Goal: Check status: Check status

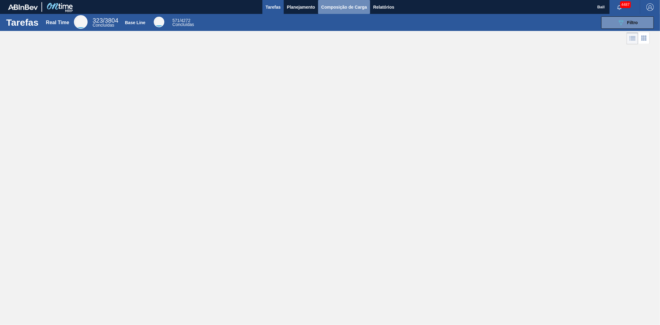
click at [340, 2] on button "Composição de Carga" at bounding box center [344, 7] width 52 height 14
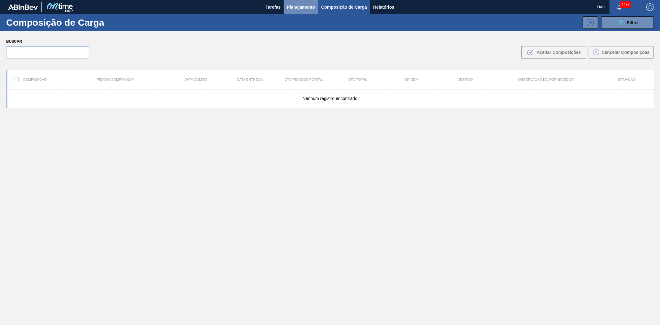
click at [290, 3] on span "Planejamento" at bounding box center [301, 6] width 28 height 7
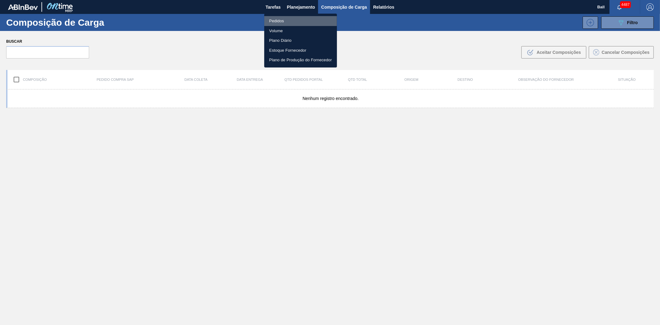
click at [279, 20] on li "Pedidos" at bounding box center [300, 21] width 73 height 10
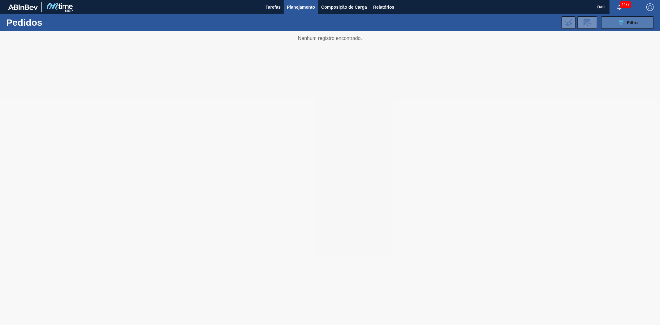
click at [640, 25] on button "089F7B8B-B2A5-4AFE-B5C0-19BA573D28AC Filtro" at bounding box center [627, 22] width 53 height 12
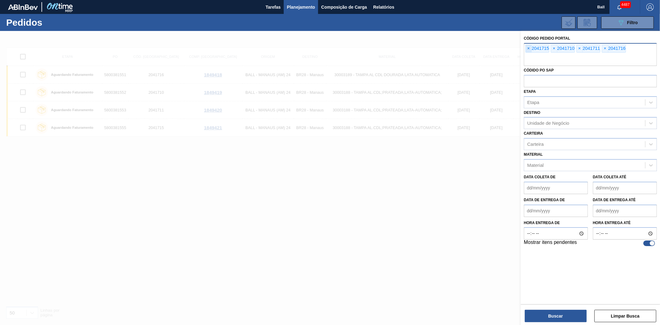
click at [527, 48] on span "×" at bounding box center [529, 48] width 6 height 7
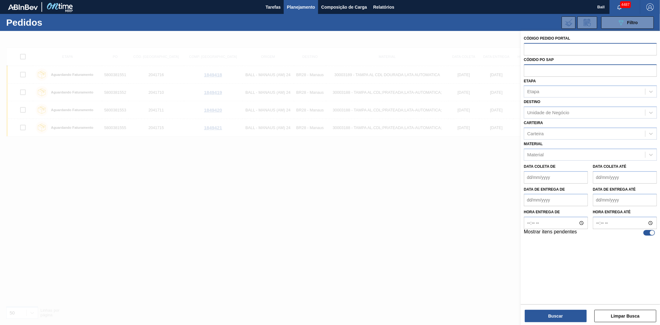
click at [533, 71] on input "text" at bounding box center [590, 70] width 133 height 12
paste input "text"
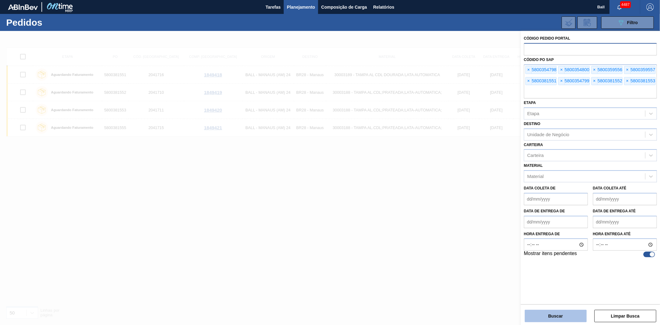
click at [539, 318] on button "Buscar" at bounding box center [556, 316] width 62 height 12
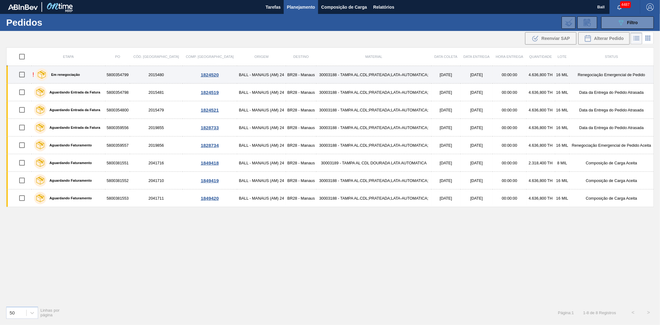
click at [332, 72] on td "30003188 - TAMPA AL.CDL;PRATEADA;LATA-AUTOMATICA;" at bounding box center [373, 75] width 115 height 18
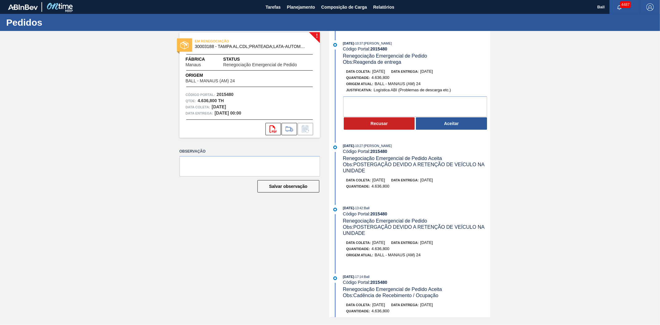
click at [156, 75] on div "! EM RENEGOCIAÇÃO 30003188 - [GEOGRAPHIC_DATA] AL.CDL;PRATEADA;LATA-AUTOMATICA;…" at bounding box center [330, 174] width 660 height 286
click at [452, 123] on button "Aceitar" at bounding box center [451, 123] width 71 height 12
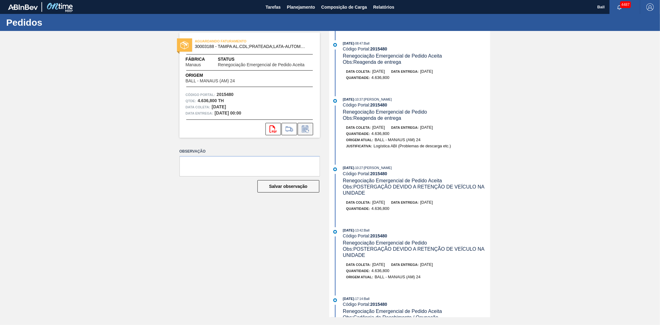
click at [304, 130] on icon at bounding box center [305, 130] width 5 height 4
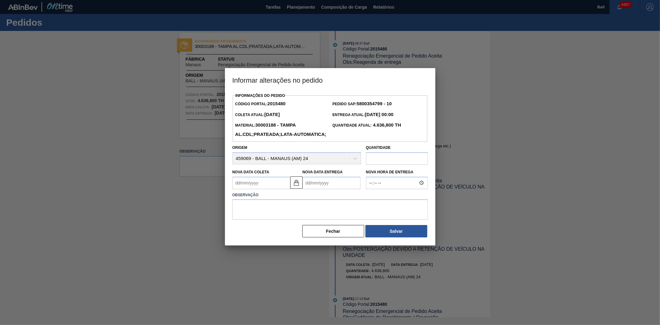
click at [321, 189] on Entrega2015480 "Nova Data Entrega" at bounding box center [332, 183] width 58 height 12
click at [370, 200] on button "Next Month" at bounding box center [372, 198] width 4 height 4
click at [350, 222] on div "2" at bounding box center [350, 217] width 8 height 8
type Coleta2015480 "[DATE]"
type Entrega2015480 "[DATE]"
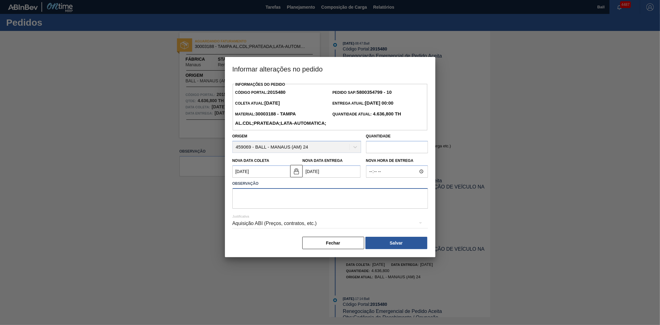
click at [306, 205] on textarea at bounding box center [330, 198] width 196 height 20
type textarea "a"
type textarea "lienearização"
click at [397, 249] on button "Salvar" at bounding box center [396, 243] width 62 height 12
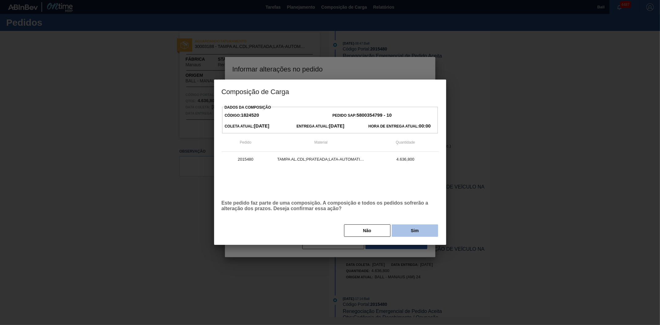
click at [418, 231] on button "Sim" at bounding box center [415, 230] width 46 height 12
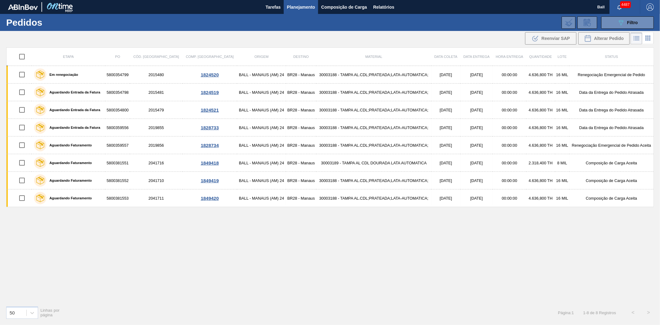
drag, startPoint x: 184, startPoint y: 235, endPoint x: 189, endPoint y: 227, distance: 8.3
click at [184, 235] on div "Etapa PO Cód. Pedido Comp. Carga Origem Destino Material Data coleta Data entre…" at bounding box center [330, 174] width 648 height 254
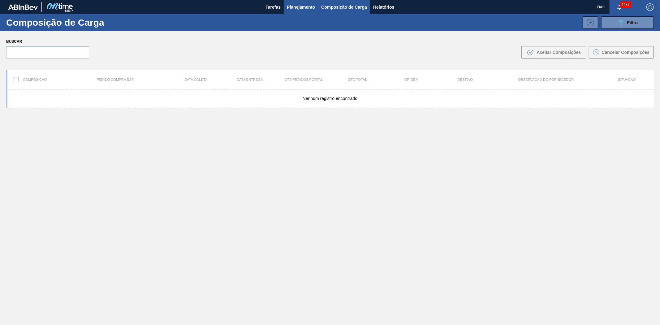
click at [302, 8] on span "Planejamento" at bounding box center [301, 6] width 28 height 7
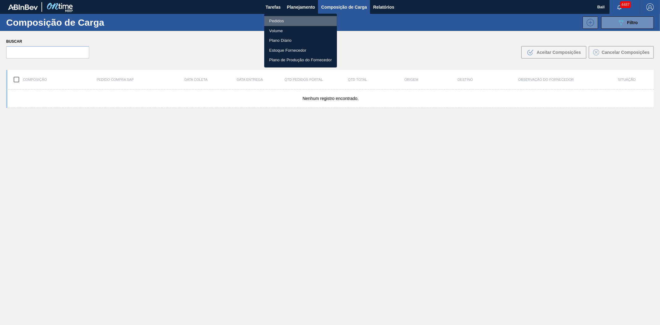
click at [289, 19] on li "Pedidos" at bounding box center [300, 21] width 73 height 10
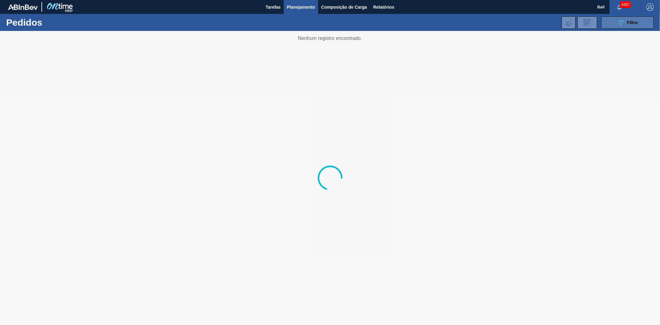
click at [634, 26] on div "089F7B8B-B2A5-4AFE-B5C0-19BA573D28AC Filtro" at bounding box center [627, 22] width 21 height 7
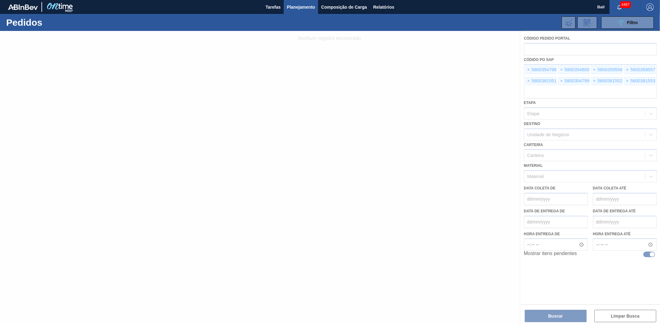
click at [527, 69] on div at bounding box center [330, 178] width 660 height 294
click at [528, 69] on div at bounding box center [330, 178] width 660 height 294
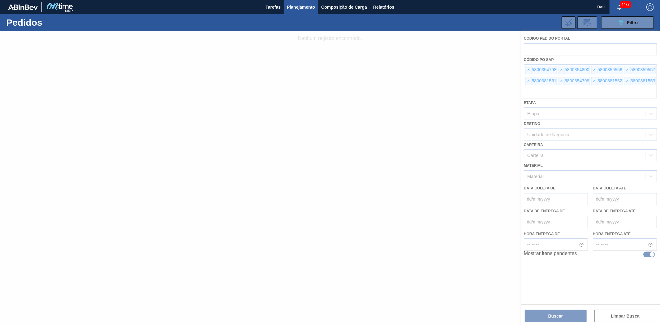
click at [528, 69] on div at bounding box center [330, 178] width 660 height 294
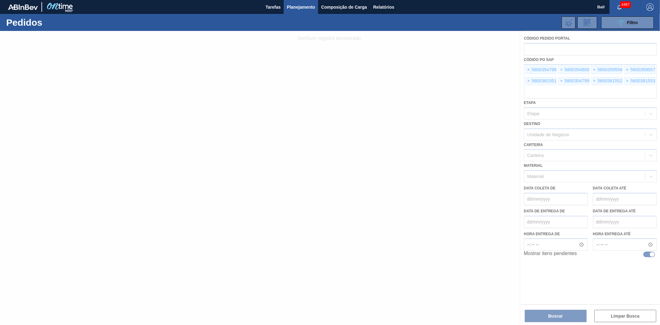
click at [528, 69] on div at bounding box center [330, 178] width 660 height 294
click at [531, 45] on div at bounding box center [330, 178] width 660 height 294
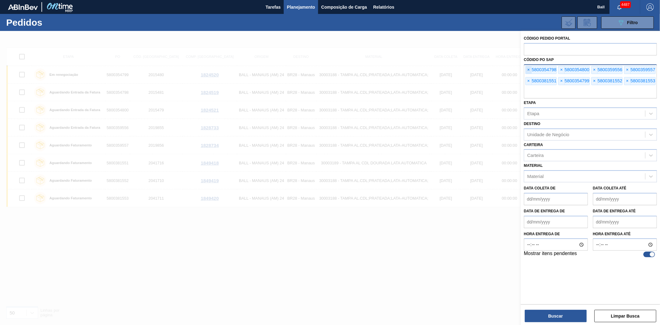
click at [530, 70] on span "×" at bounding box center [529, 69] width 6 height 7
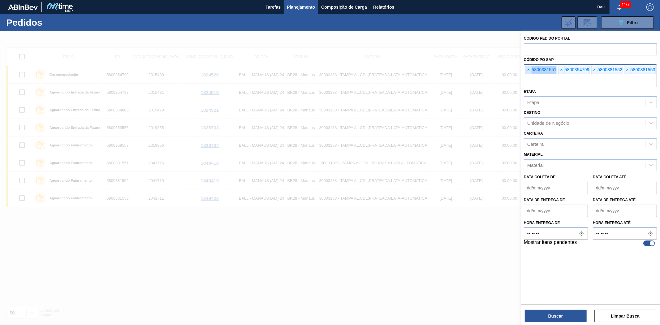
click at [530, 70] on span "×" at bounding box center [529, 69] width 6 height 7
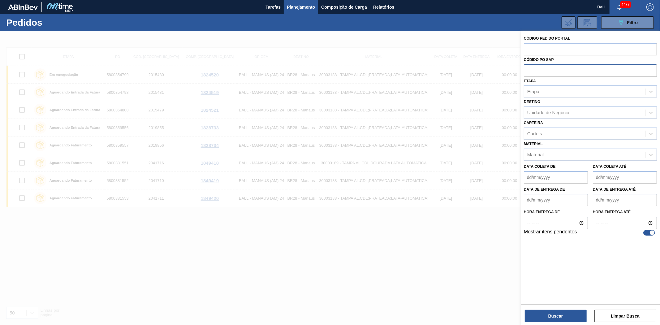
click at [530, 70] on input "text" at bounding box center [590, 70] width 133 height 12
click at [535, 52] on input "text" at bounding box center [590, 49] width 133 height 12
paste input "2041715"
type input "2041715"
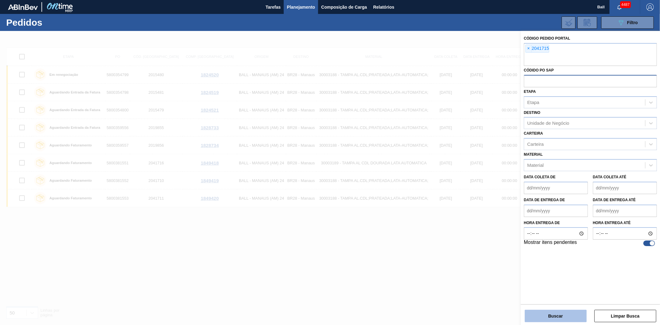
click at [537, 318] on button "Buscar" at bounding box center [556, 316] width 62 height 12
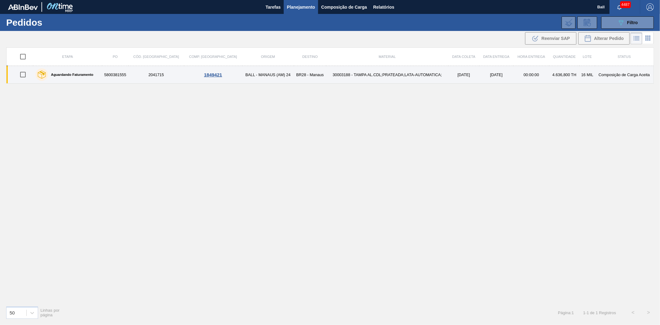
click at [158, 74] on td "2041715" at bounding box center [156, 75] width 56 height 18
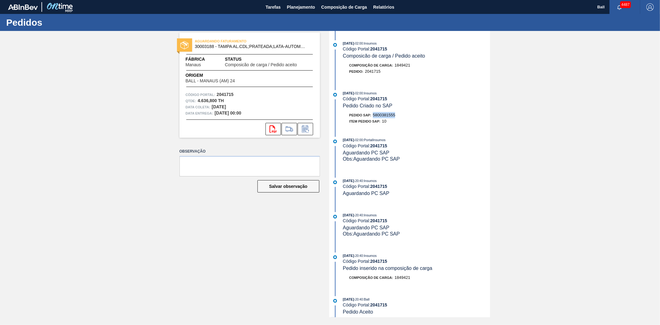
drag, startPoint x: 400, startPoint y: 118, endPoint x: 373, endPoint y: 116, distance: 27.3
click at [373, 116] on div "Pedido SAP: 5800381555" at bounding box center [416, 115] width 147 height 6
copy span "5800381555"
click at [303, 7] on span "Planejamento" at bounding box center [301, 6] width 28 height 7
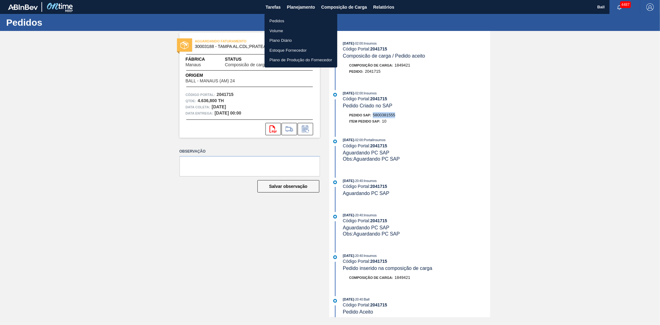
click at [286, 20] on li "Pedidos" at bounding box center [301, 21] width 73 height 10
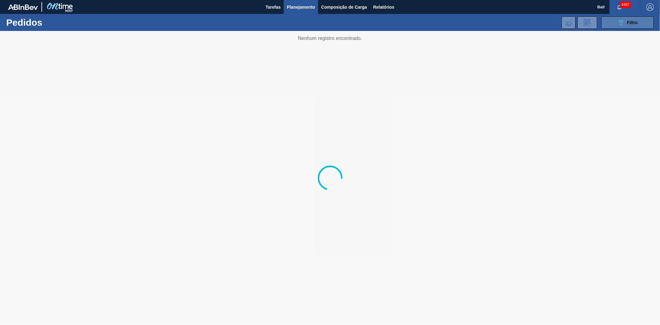
click at [638, 22] on span "Filtro" at bounding box center [632, 22] width 11 height 5
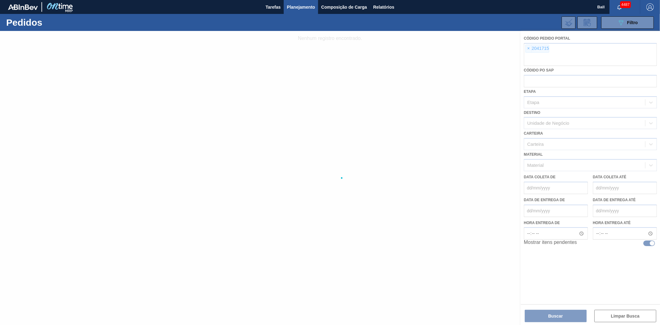
click at [527, 51] on div at bounding box center [330, 178] width 660 height 294
click at [528, 49] on div at bounding box center [330, 178] width 660 height 294
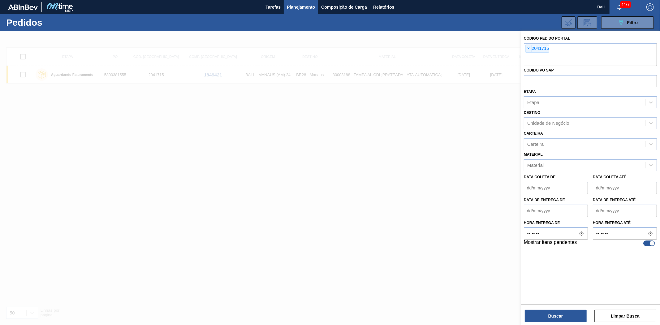
click at [529, 48] on span "×" at bounding box center [529, 48] width 6 height 7
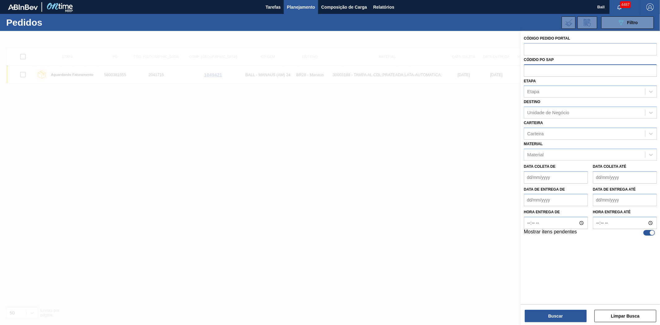
click at [532, 72] on input "text" at bounding box center [590, 70] width 133 height 12
paste input "5800381550"
type input "5800381550"
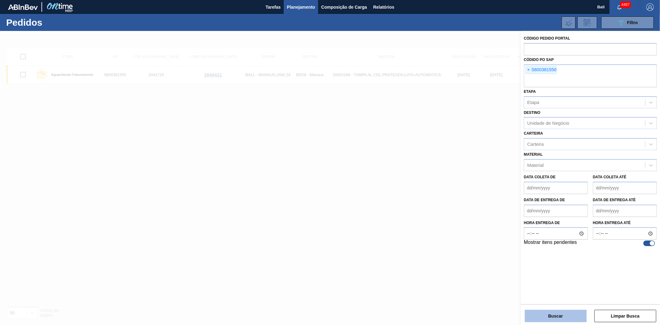
click at [576, 318] on button "Buscar" at bounding box center [556, 316] width 62 height 12
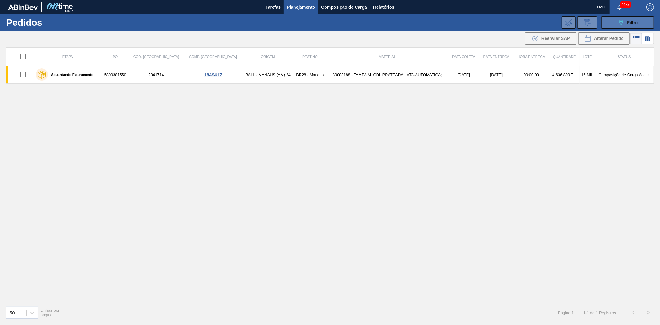
drag, startPoint x: 638, startPoint y: 18, endPoint x: 635, endPoint y: 19, distance: 3.2
click at [638, 18] on button "089F7B8B-B2A5-4AFE-B5C0-19BA573D28AC Filtro" at bounding box center [627, 22] width 53 height 12
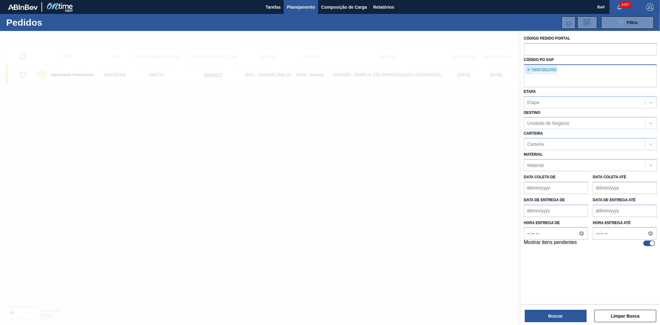
click at [528, 68] on span "×" at bounding box center [529, 69] width 6 height 7
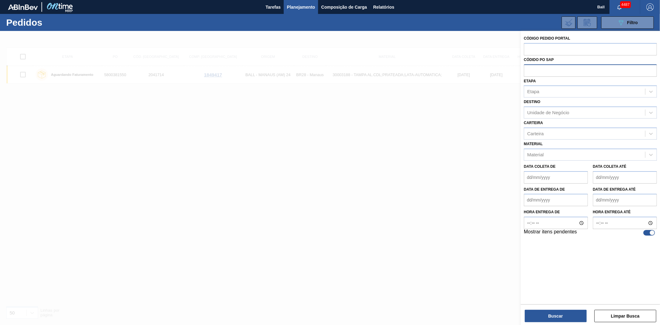
paste input "5800359557"
type input "5800359557"
click at [558, 314] on button "Buscar" at bounding box center [556, 316] width 62 height 12
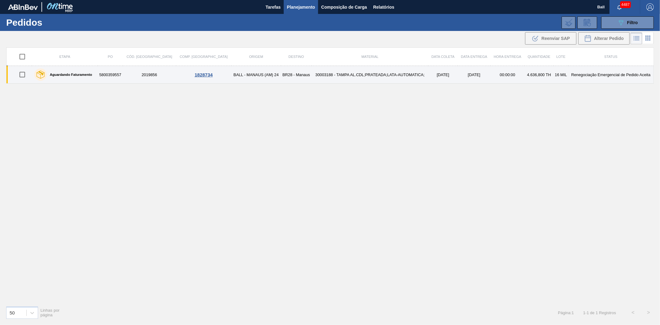
click at [472, 76] on td "[DATE]" at bounding box center [474, 75] width 33 height 18
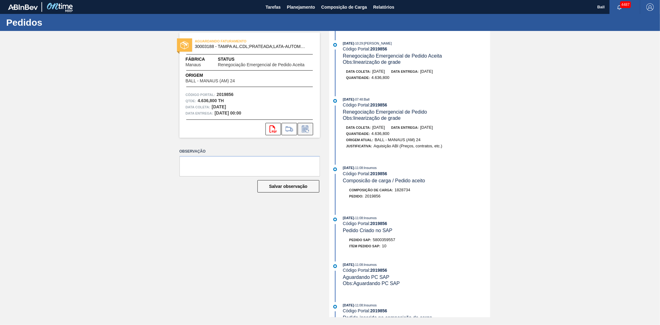
click at [307, 131] on icon at bounding box center [305, 128] width 10 height 7
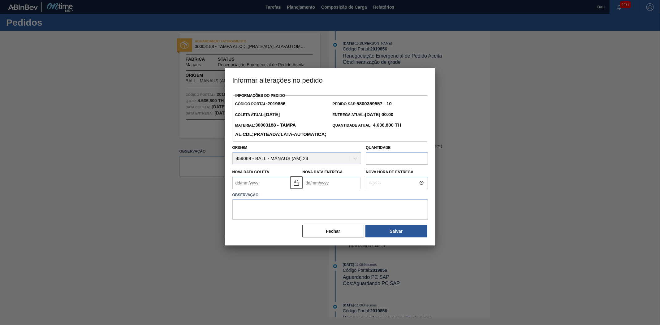
click at [373, 165] on input "text" at bounding box center [397, 158] width 62 height 12
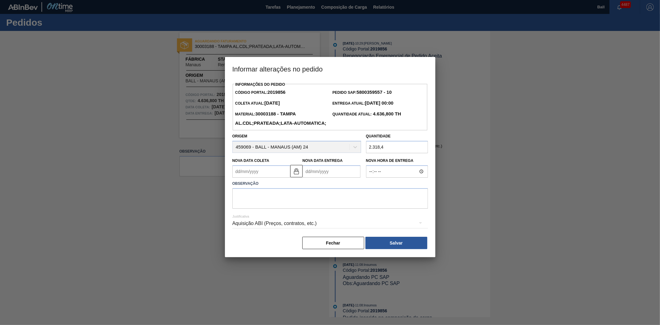
type input "2.318,4"
click at [375, 209] on textarea at bounding box center [330, 198] width 196 height 20
click at [337, 207] on textarea "ajuste de qtd para v=compor com a demanda de [PERSON_NAME]" at bounding box center [330, 198] width 196 height 20
click at [275, 207] on textarea "ajuste de qtd para v=compor com a demanda de ouro" at bounding box center [330, 198] width 196 height 20
click at [376, 209] on textarea "ajuste de qtd para compor com a demanda de ouro" at bounding box center [330, 198] width 196 height 20
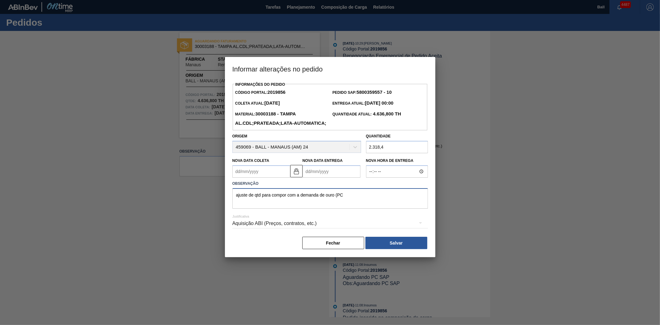
paste textarea "5800381551"
type textarea "ajuste de qtd para compor com a demanda de ouro (PC 5800381551)"
click at [396, 249] on button "Salvar" at bounding box center [396, 243] width 62 height 12
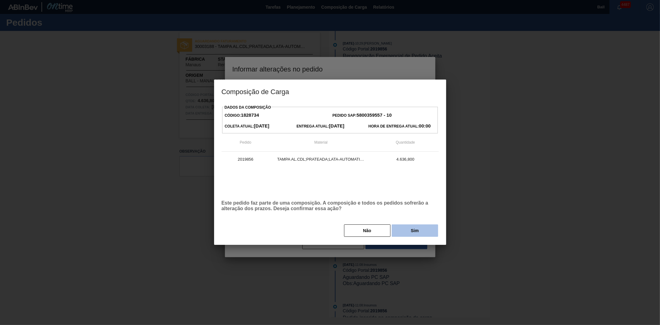
click at [417, 234] on button "Sim" at bounding box center [415, 230] width 46 height 12
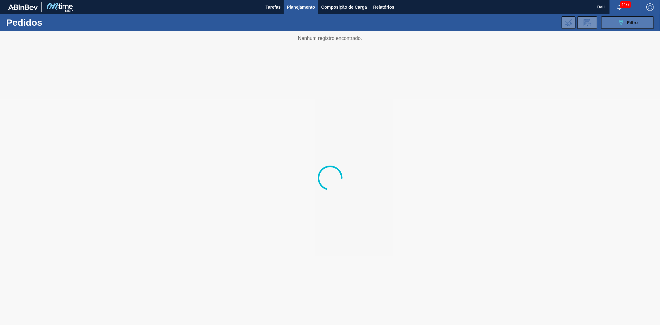
click at [632, 25] on div "089F7B8B-B2A5-4AFE-B5C0-19BA573D28AC Filtro" at bounding box center [627, 22] width 21 height 7
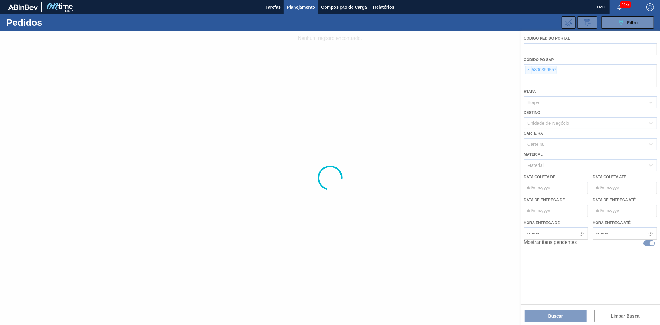
click at [530, 70] on div at bounding box center [330, 178] width 660 height 294
click at [528, 70] on div at bounding box center [330, 178] width 660 height 294
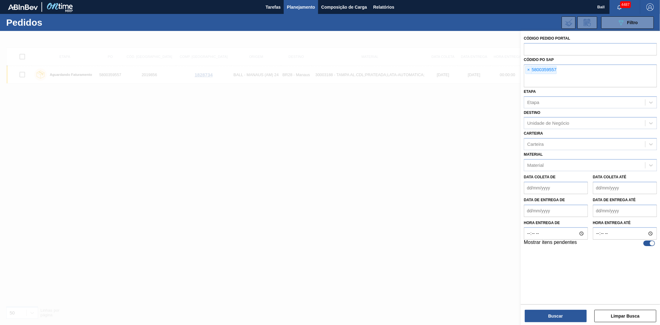
click at [528, 70] on span "×" at bounding box center [529, 69] width 6 height 7
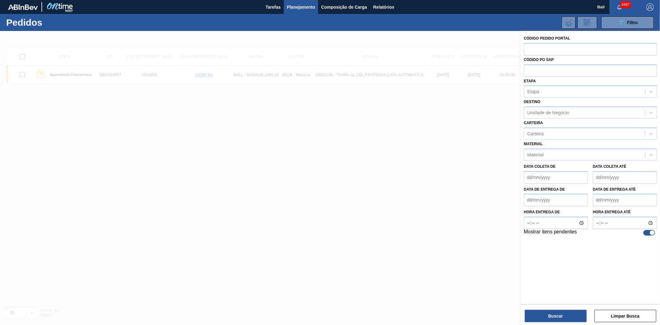
paste input "5800381551"
type input "5800381551"
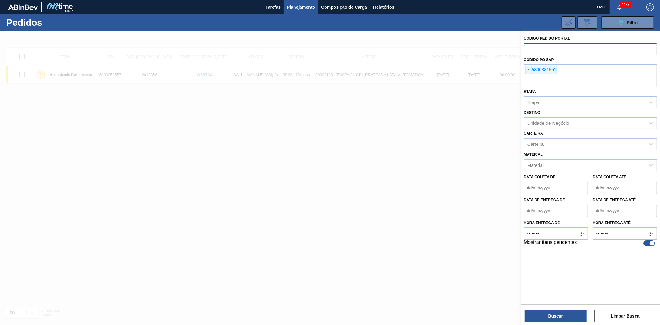
click at [528, 50] on input "text" at bounding box center [590, 49] width 133 height 12
click at [534, 314] on button "Buscar" at bounding box center [556, 316] width 62 height 12
